Goal: Task Accomplishment & Management: Use online tool/utility

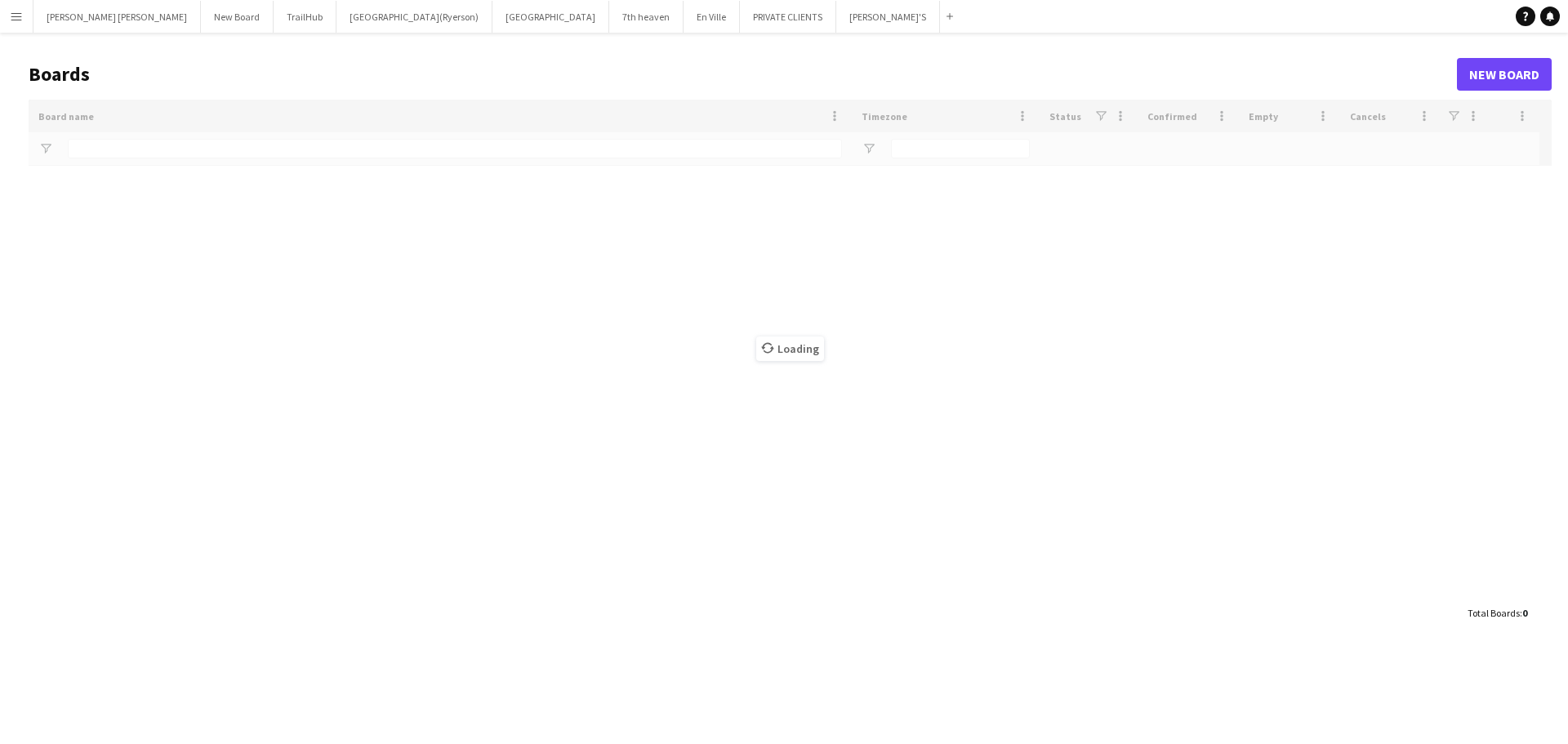
type input "**********"
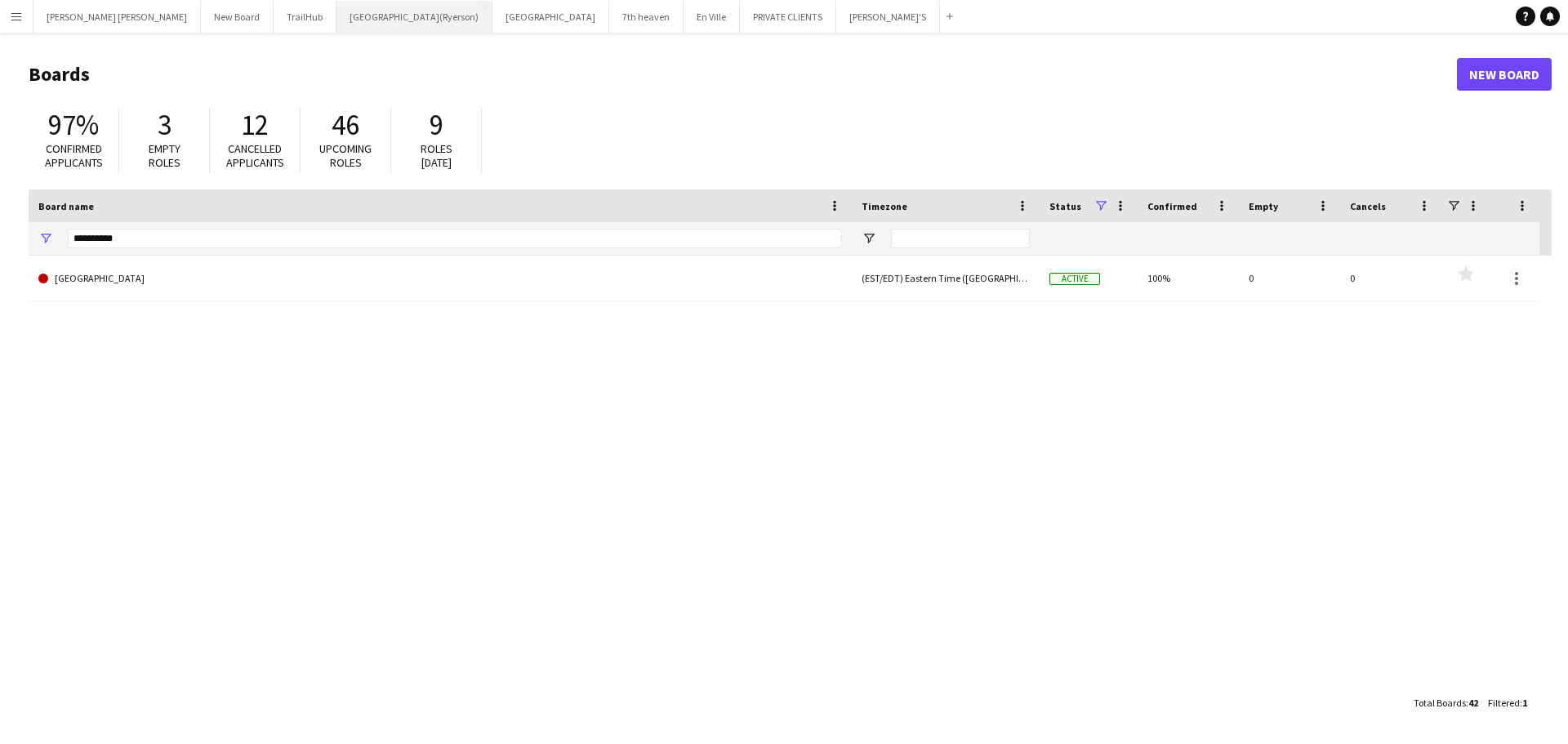
click at [337, 24] on button "[GEOGRAPHIC_DATA](Ryerson) Close" at bounding box center [414, 17] width 156 height 32
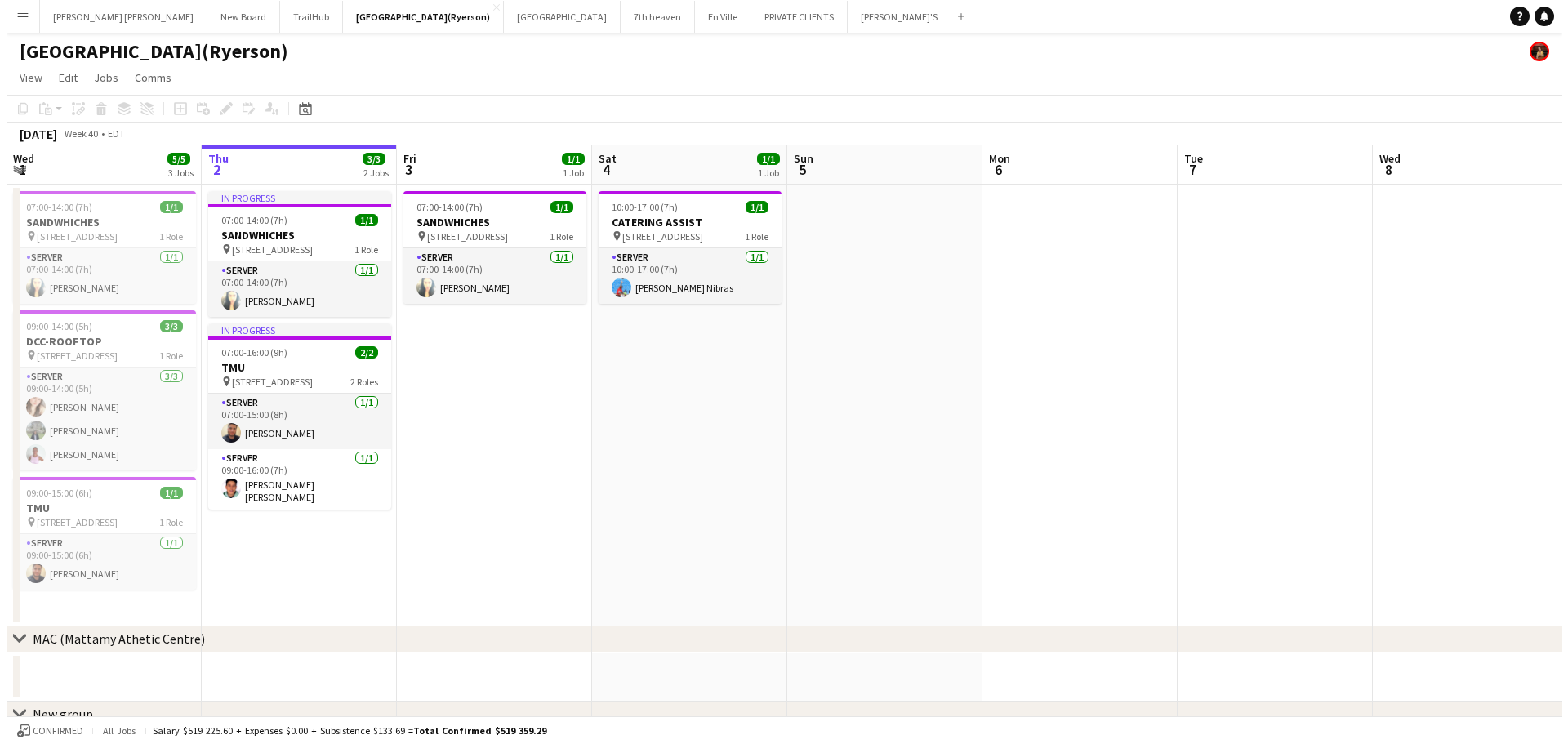
scroll to position [0, 464]
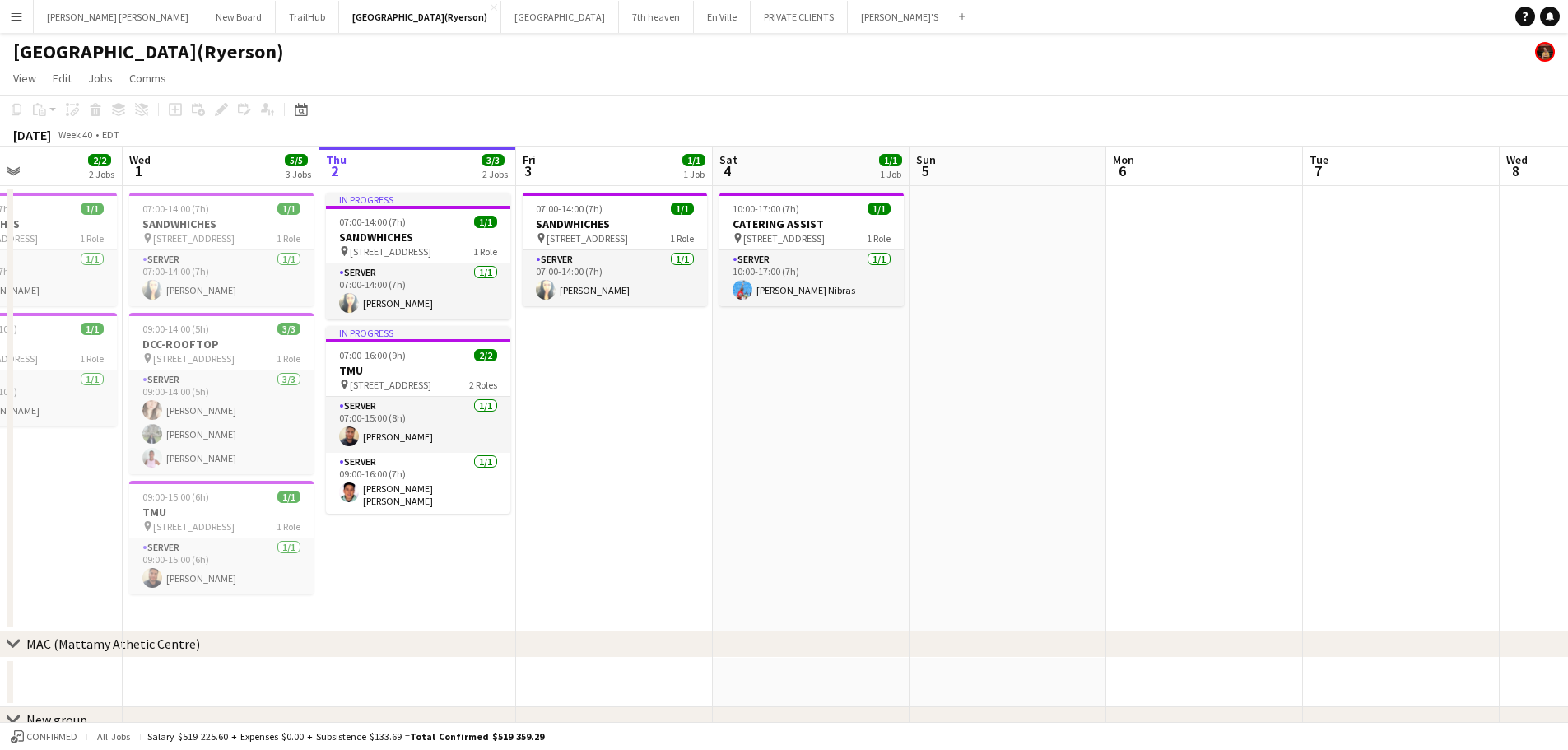
drag, startPoint x: 447, startPoint y: 364, endPoint x: 570, endPoint y: 358, distance: 123.1
click at [570, 358] on app-calendar-viewport "Sun 28 Mon 29 Tue 30 2/2 2 Jobs Wed 1 5/5 3 Jobs Thu 2 3/3 2 Jobs Fri 3 1/1 1 J…" at bounding box center [784, 629] width 1568 height 966
click at [501, 14] on button "[GEOGRAPHIC_DATA] Close" at bounding box center [560, 17] width 118 height 32
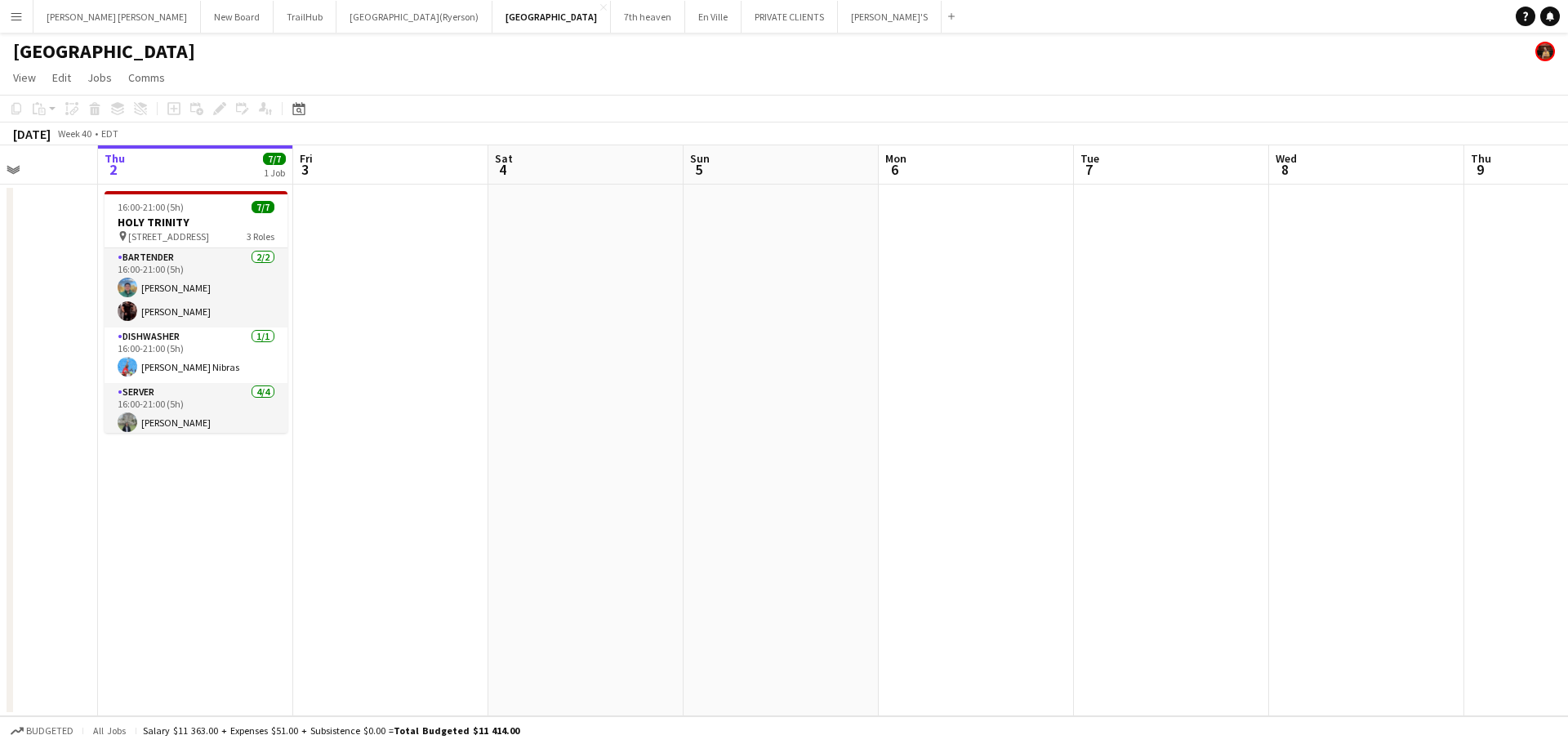
scroll to position [0, 486]
drag, startPoint x: 680, startPoint y: 335, endPoint x: 584, endPoint y: 318, distance: 97.5
click at [584, 318] on app-calendar-viewport "Mon 29 Tue 30 Wed 1 Thu 2 7/7 1 Job Fri 3 Sat 4 Sun 5 Mon 6 Tue 7 Wed 8 Thu 9 F…" at bounding box center [784, 430] width 1568 height 571
click at [195, 202] on div "16:00-21:00 (5h) 7/7" at bounding box center [198, 207] width 183 height 12
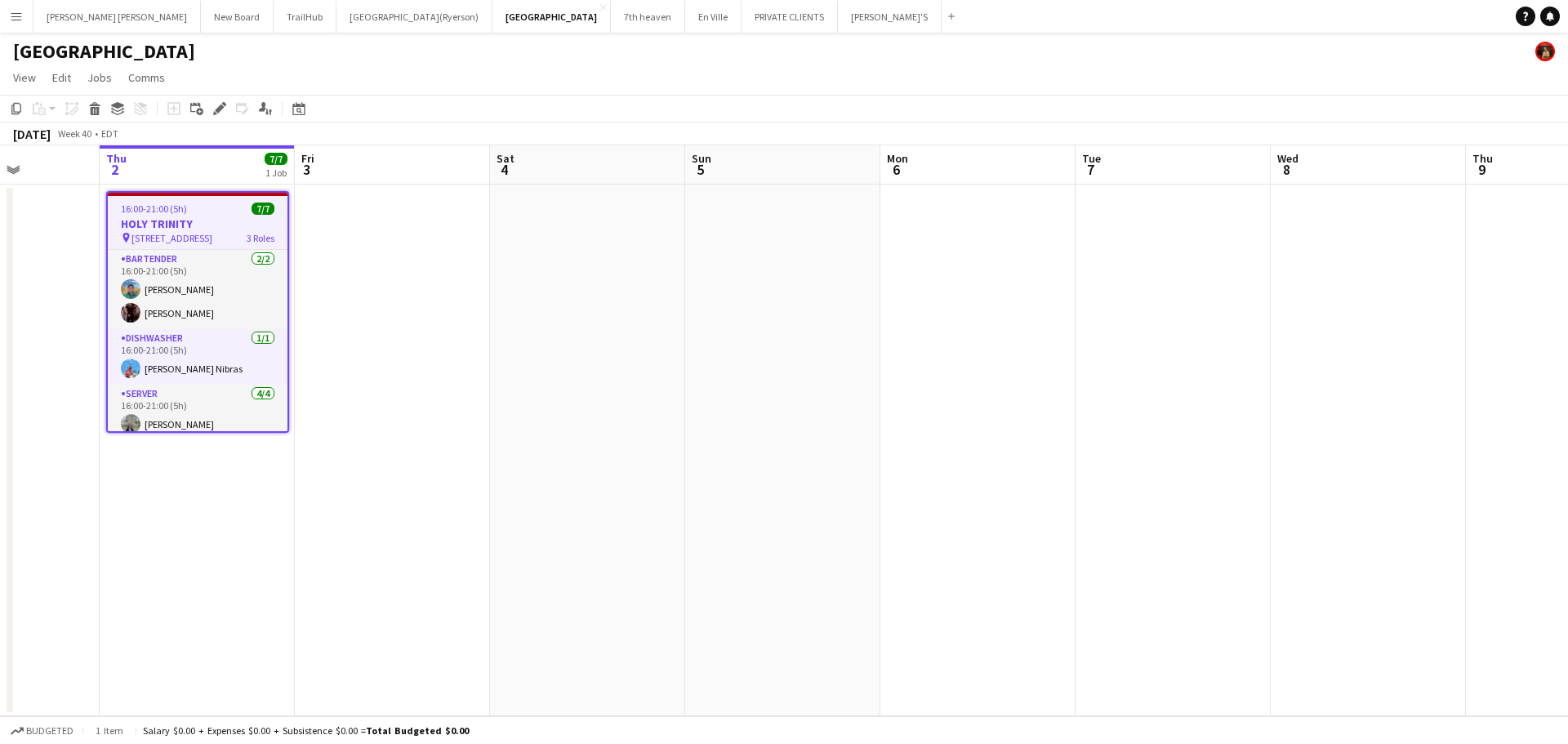
click at [184, 206] on span "16:00-21:00 (5h)" at bounding box center [154, 209] width 66 height 12
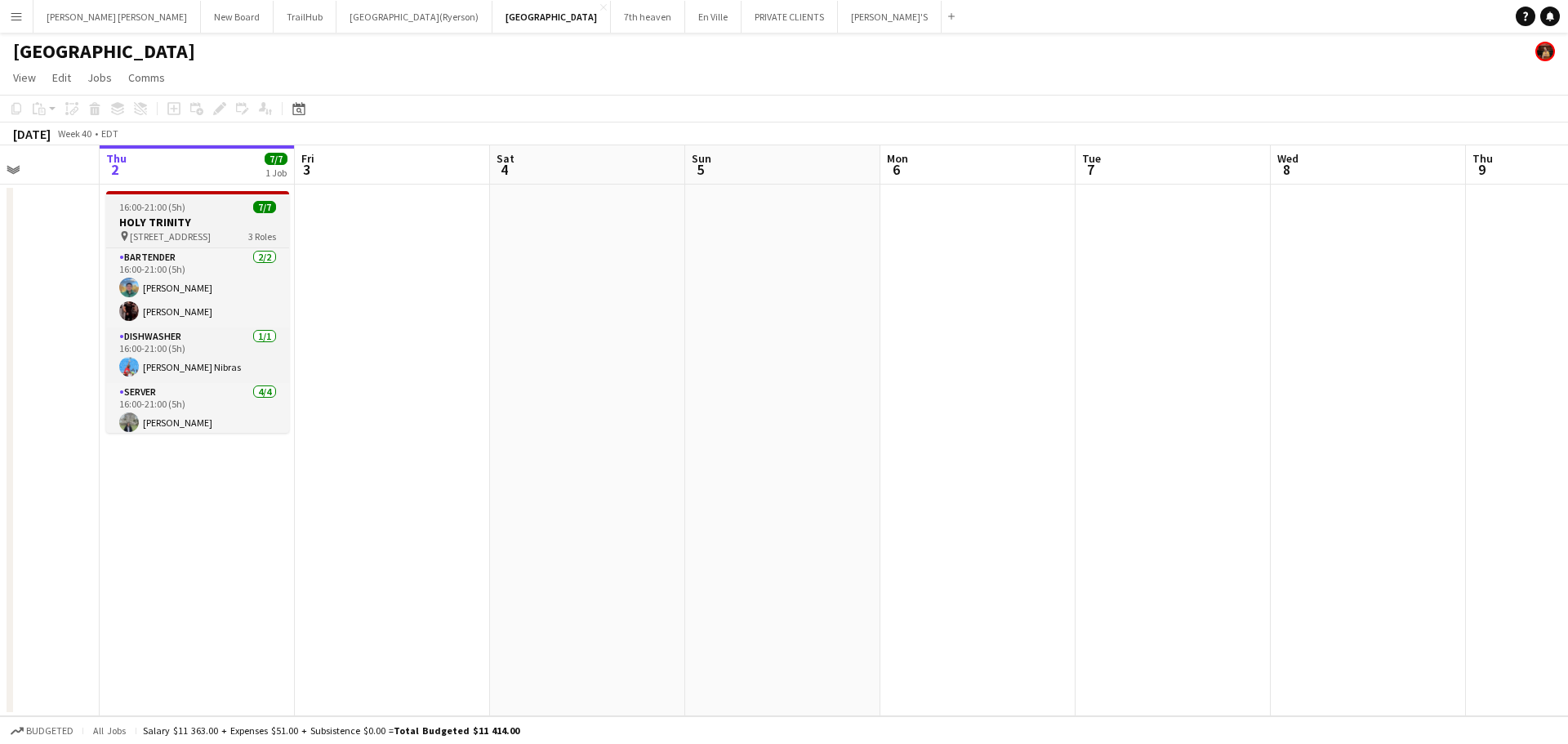
click at [184, 207] on div "16:00-21:00 (5h) 7/7" at bounding box center [198, 207] width 183 height 12
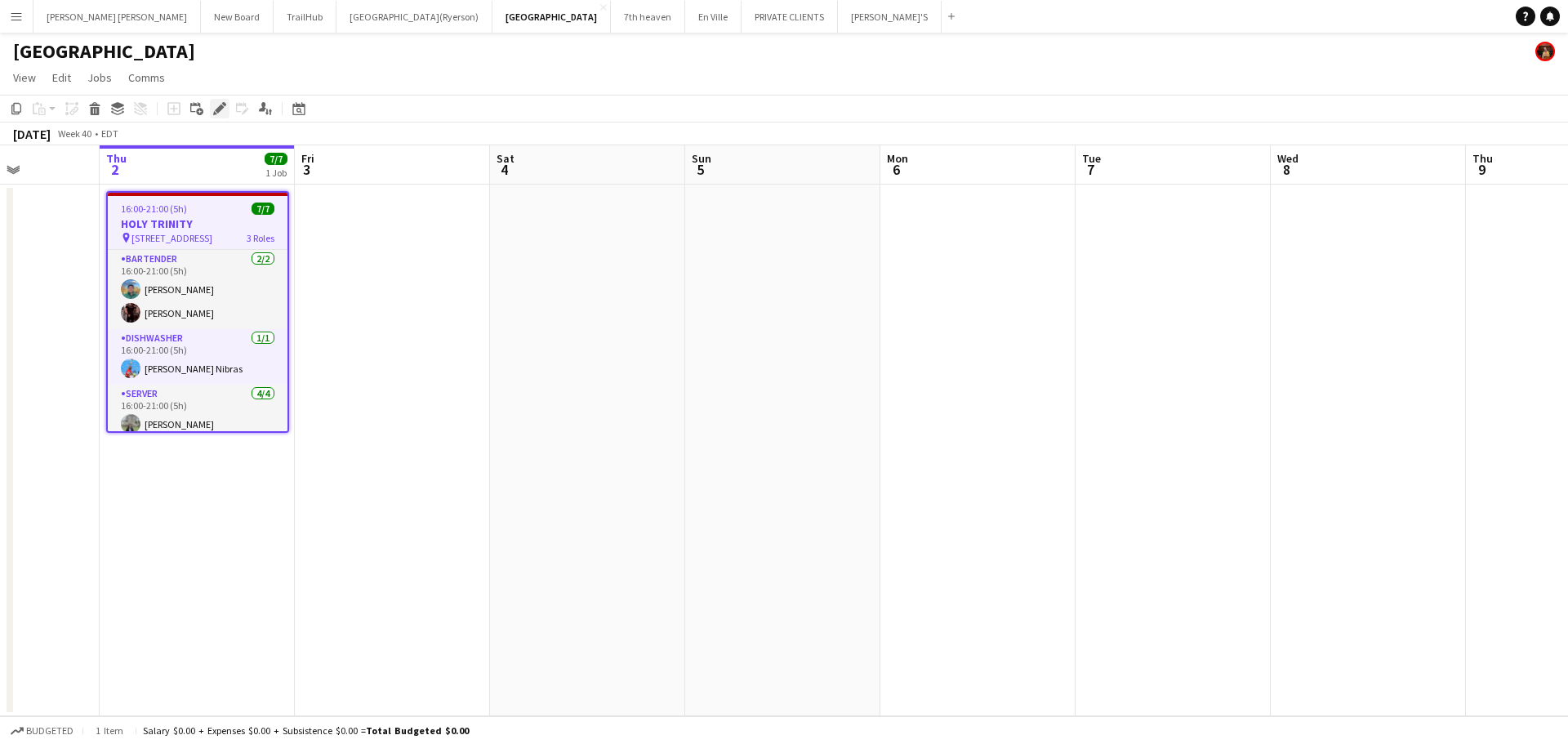
click at [219, 107] on icon at bounding box center [219, 109] width 9 height 9
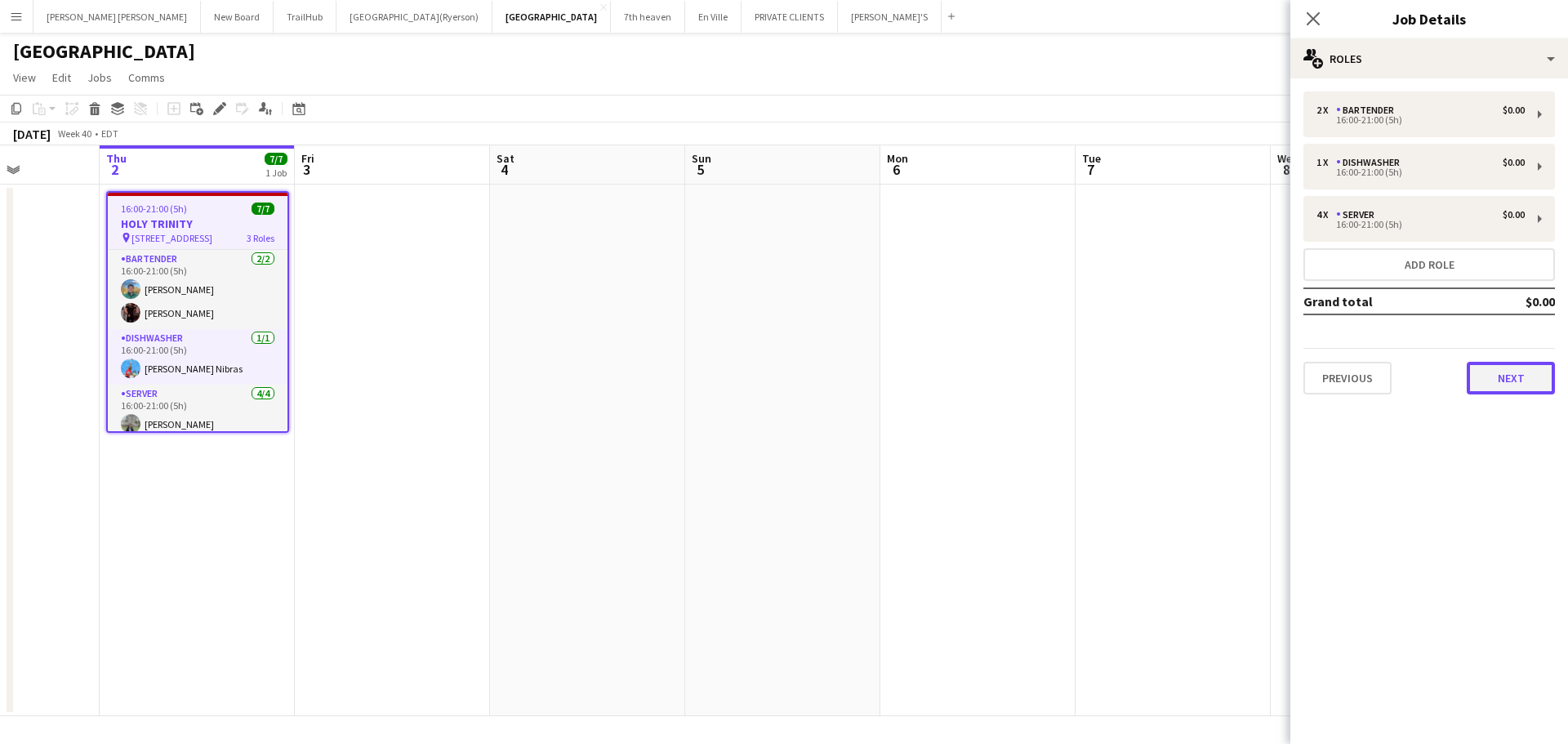
click at [1550, 386] on button "Next" at bounding box center [1511, 378] width 88 height 33
